Goal: Find specific page/section: Find specific page/section

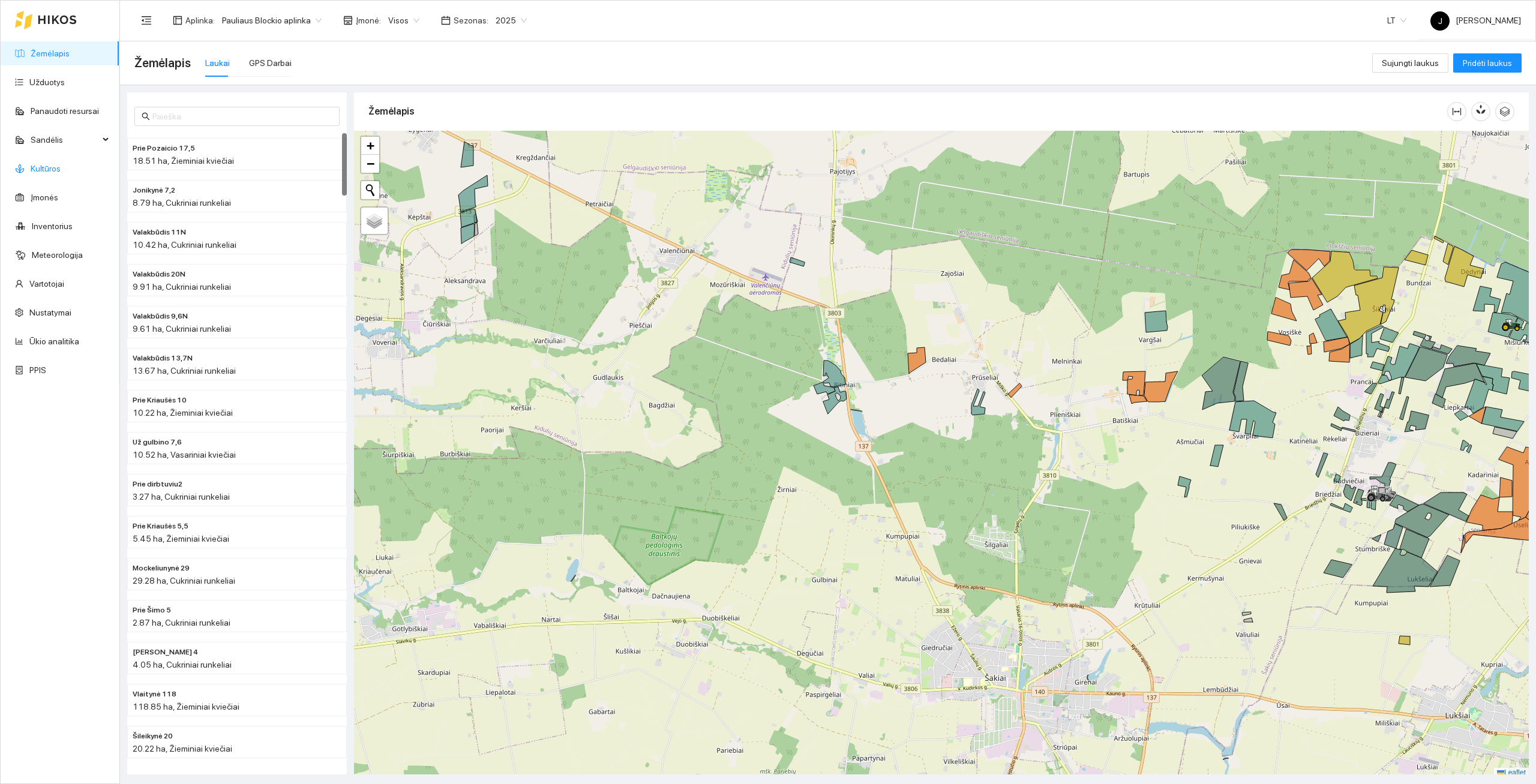
click at [49, 174] on link "Kultūros" at bounding box center [45, 168] width 30 height 9
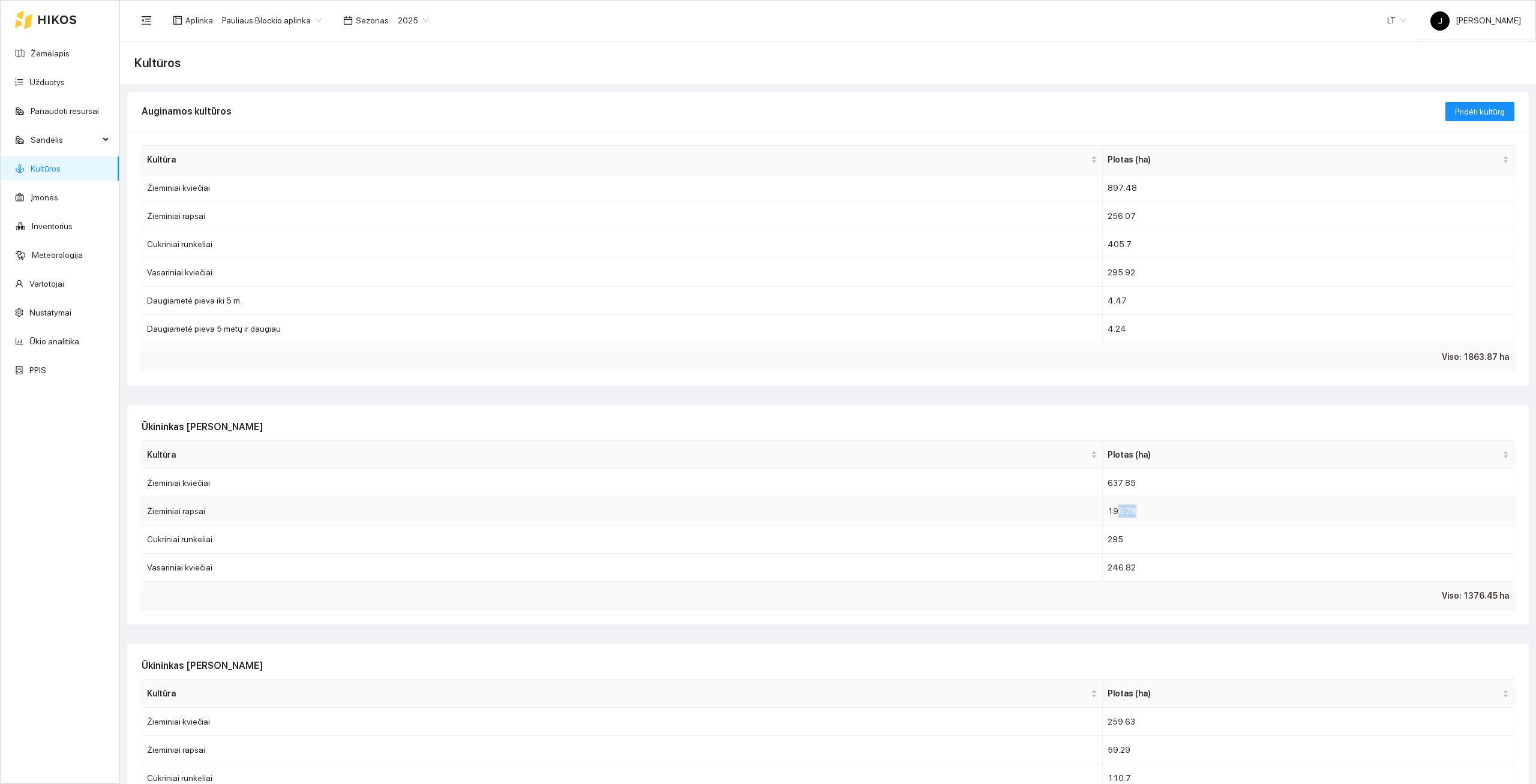
drag, startPoint x: 1140, startPoint y: 510, endPoint x: 1165, endPoint y: 512, distance: 25.1
click at [1165, 512] on td "196.78" at bounding box center [1309, 511] width 411 height 28
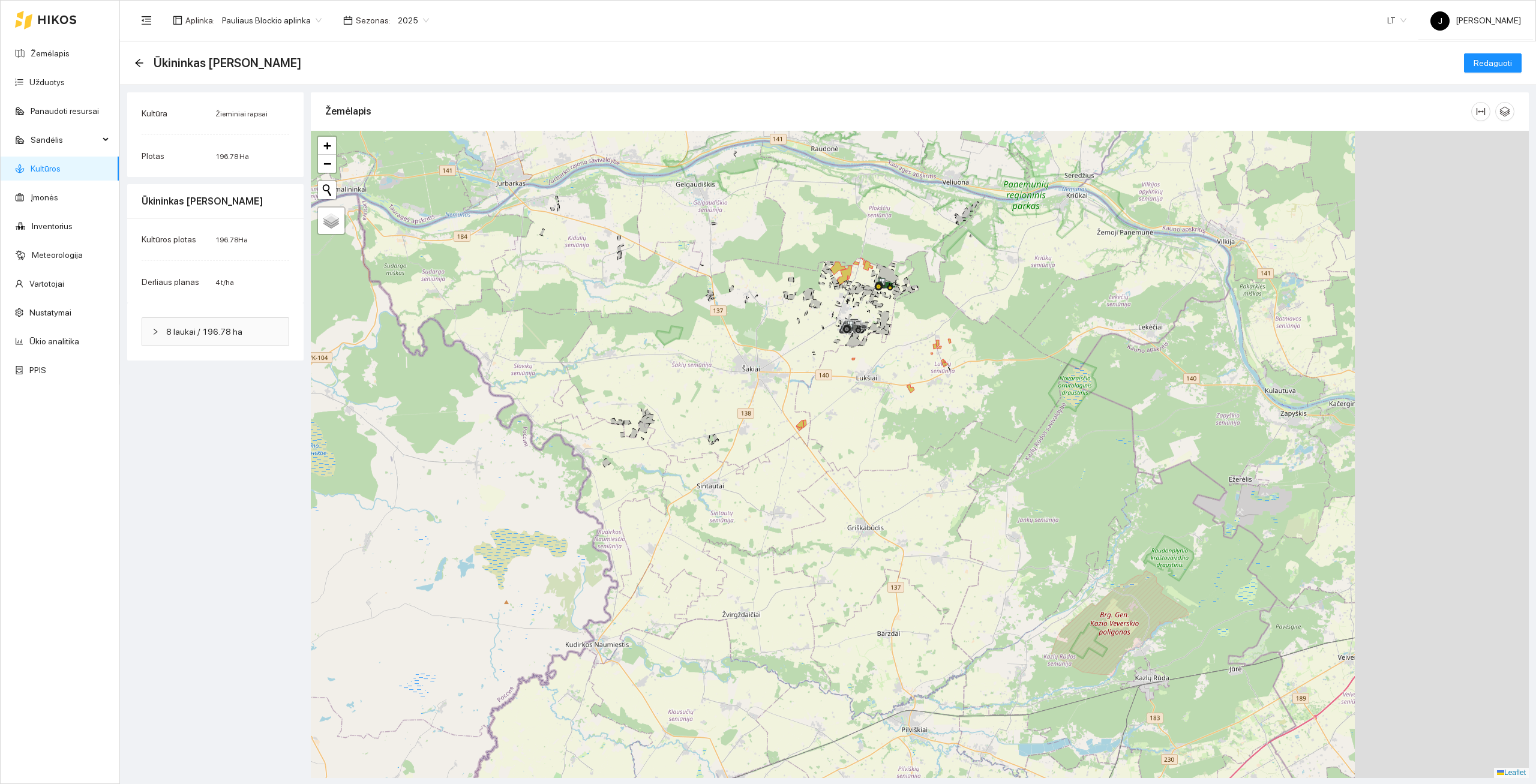
drag, startPoint x: 896, startPoint y: 350, endPoint x: 667, endPoint y: 276, distance: 240.7
click at [675, 278] on div at bounding box center [919, 454] width 1218 height 647
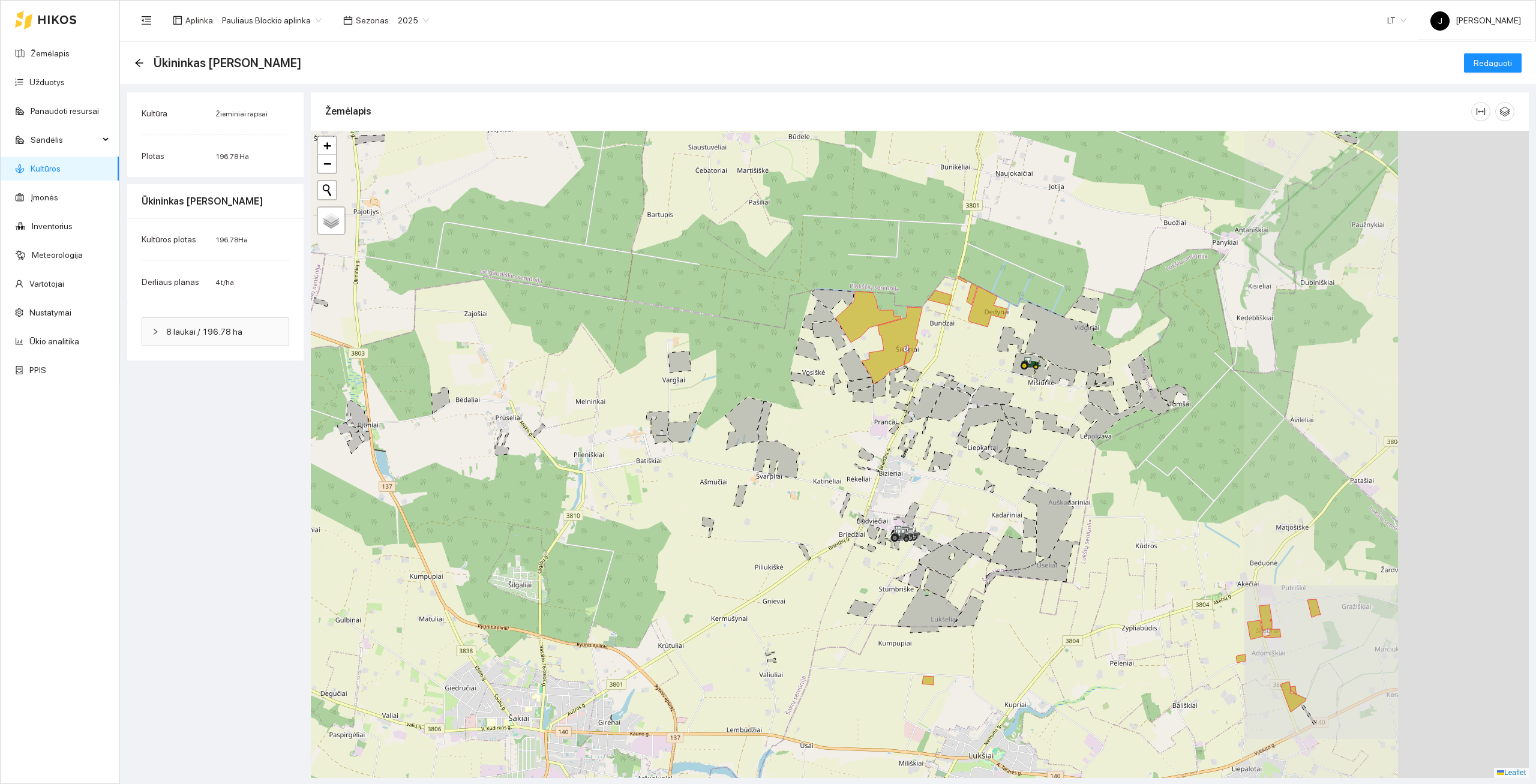
drag, startPoint x: 1180, startPoint y: 371, endPoint x: 886, endPoint y: 371, distance: 294.0
click at [886, 371] on icon at bounding box center [892, 345] width 61 height 77
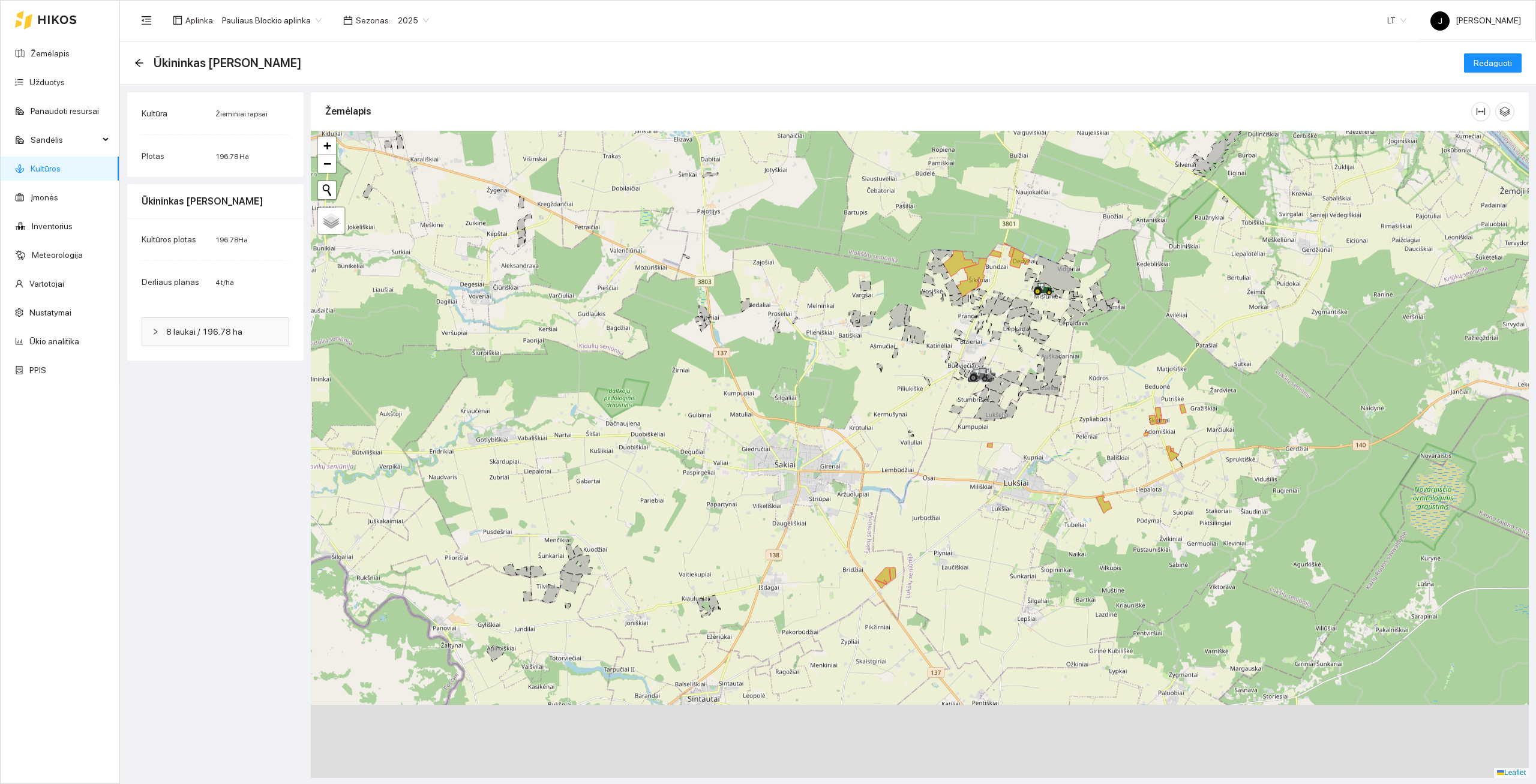
drag, startPoint x: 1138, startPoint y: 477, endPoint x: 1053, endPoint y: 334, distance: 166.4
click at [1053, 335] on div at bounding box center [919, 454] width 1218 height 647
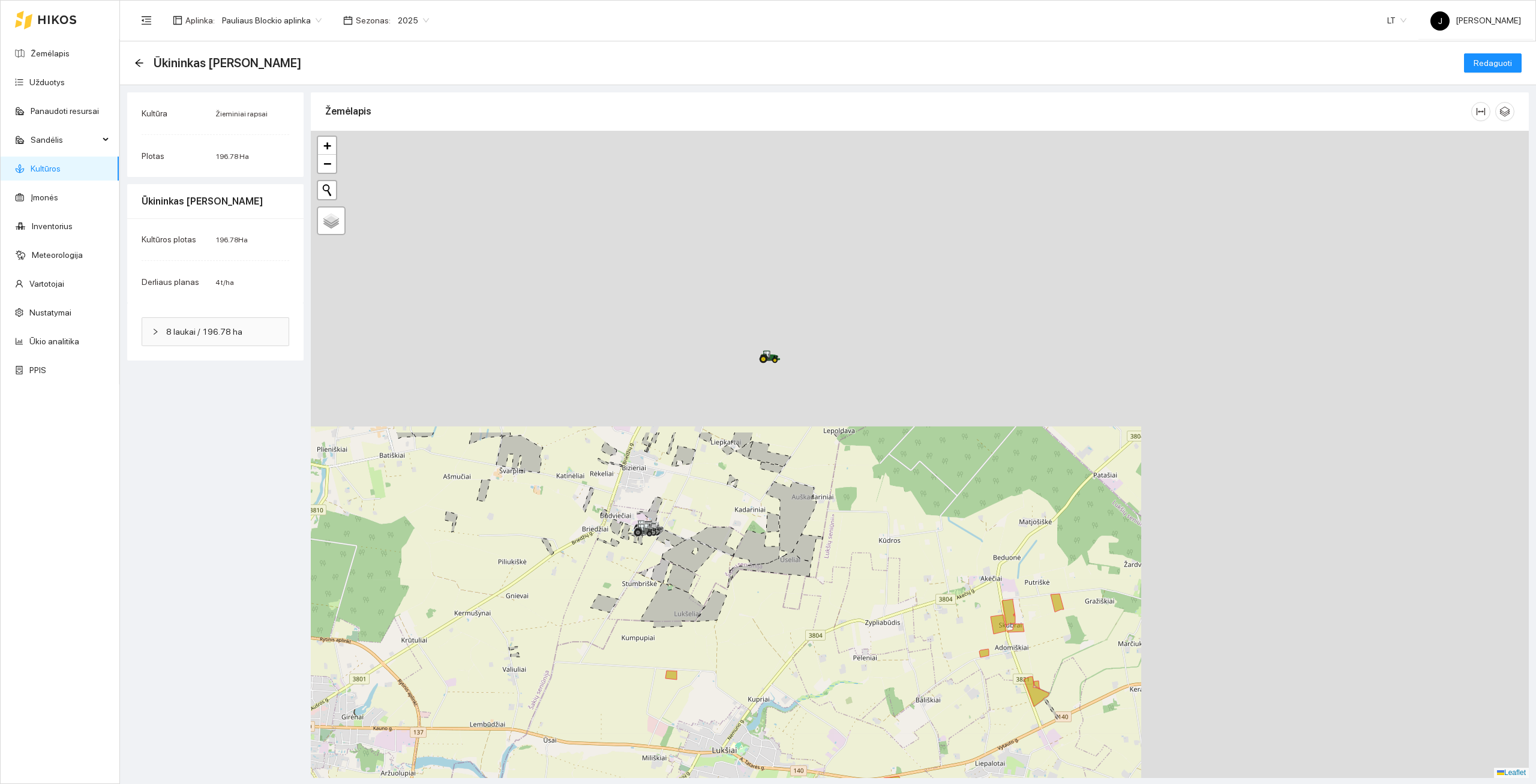
drag, startPoint x: 749, startPoint y: 350, endPoint x: 574, endPoint y: 731, distance: 419.3
click at [573, 731] on div at bounding box center [919, 454] width 1218 height 647
